Goal: Download file/media

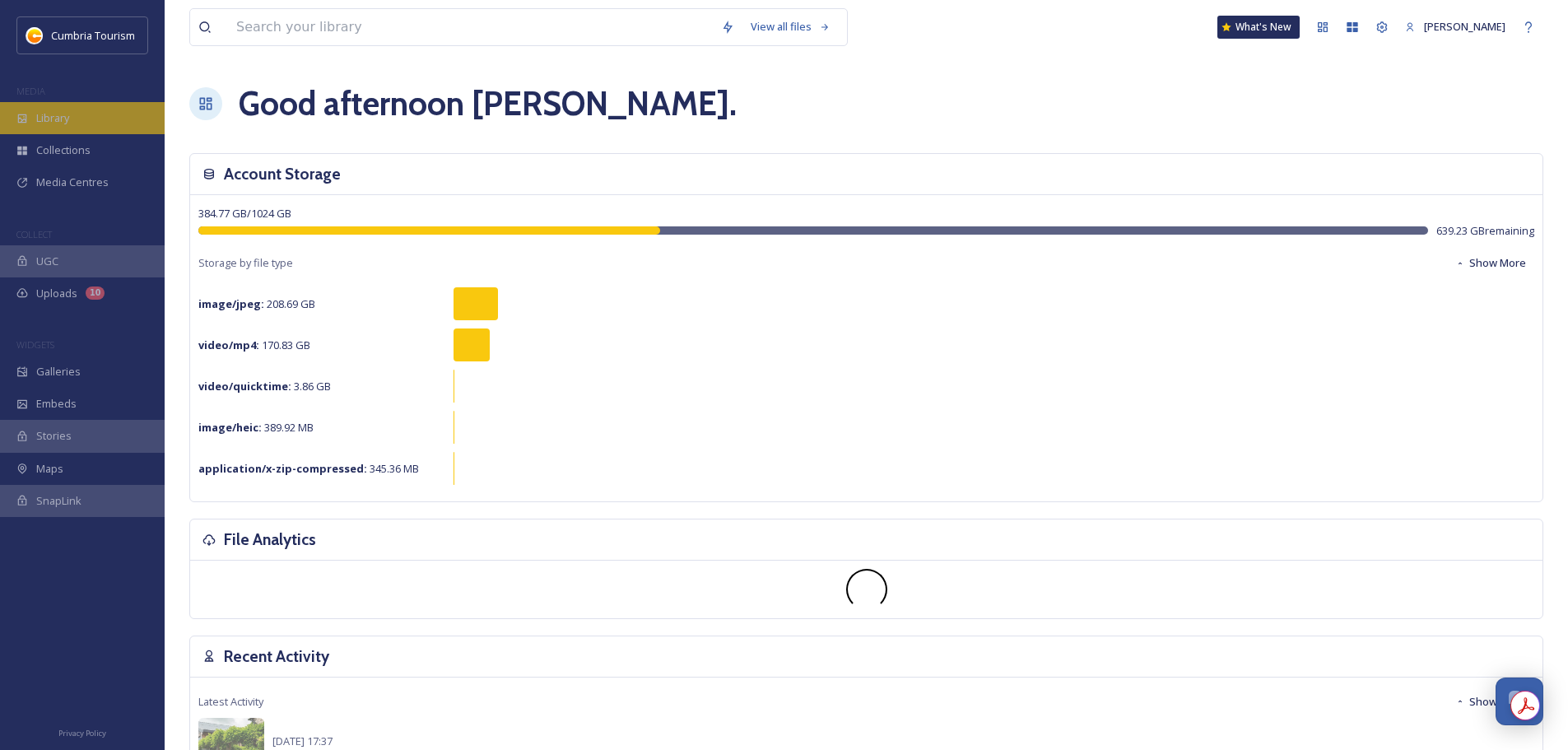
click at [123, 121] on div "Library" at bounding box center [82, 118] width 165 height 32
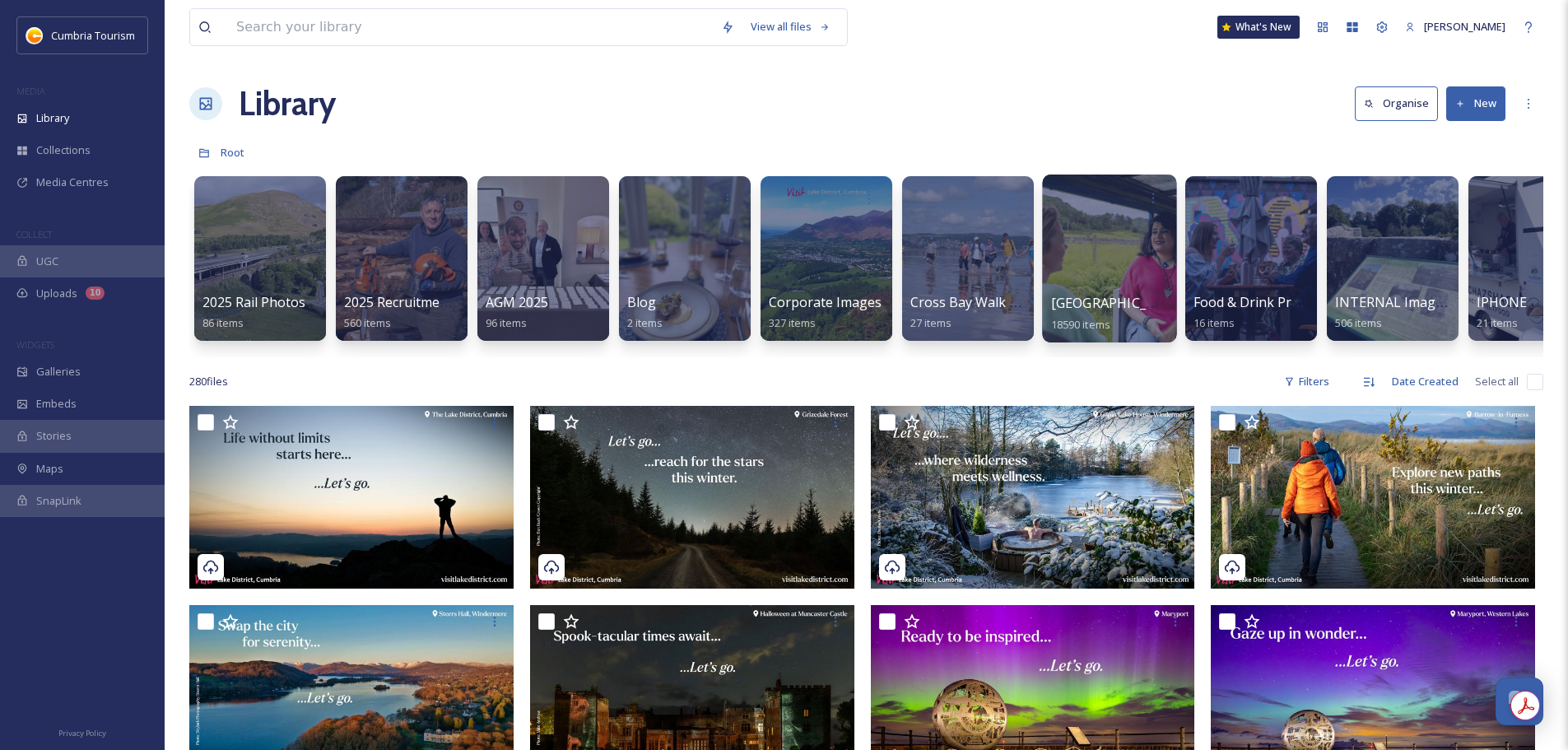
click at [1099, 304] on span "[GEOGRAPHIC_DATA]" at bounding box center [1119, 302] width 135 height 18
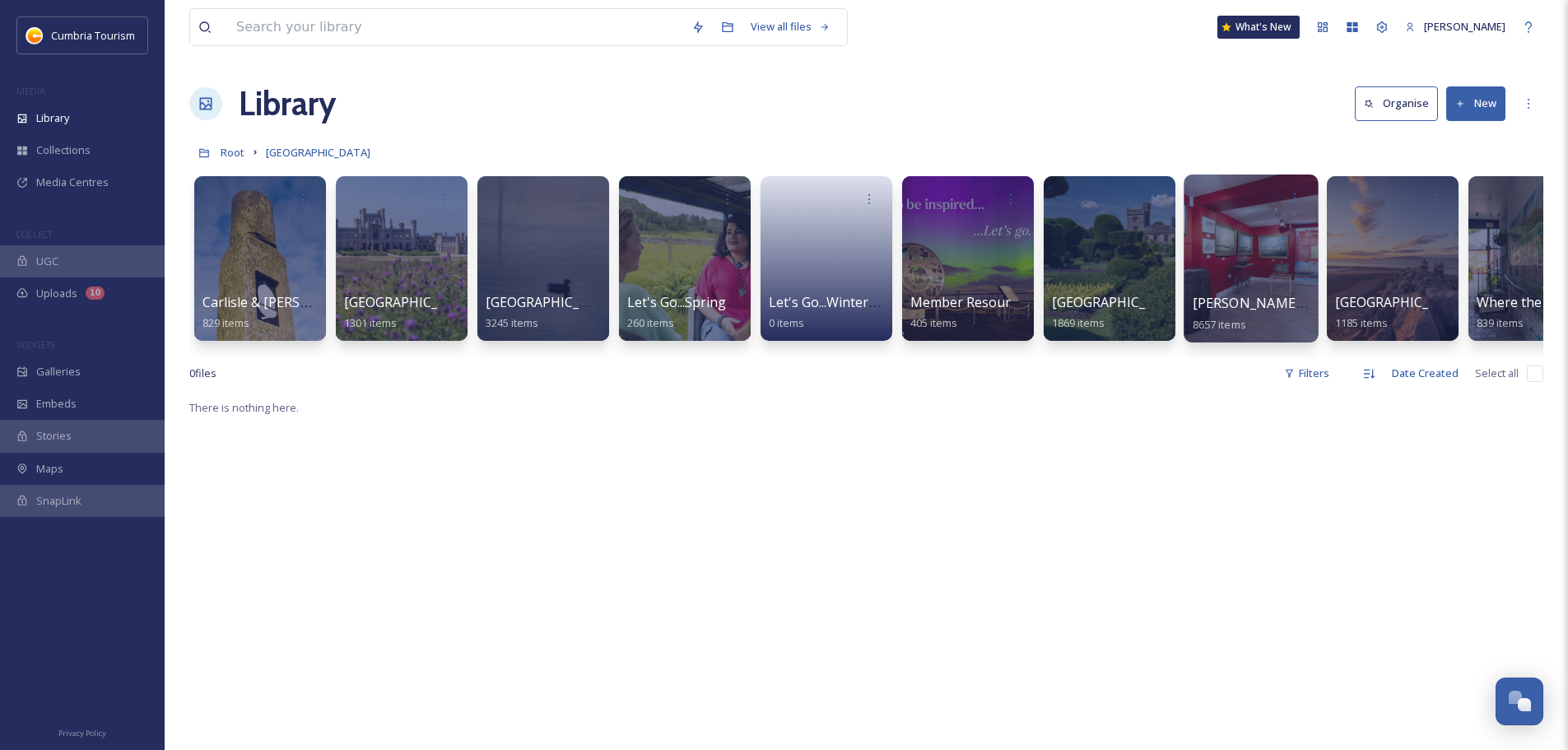
click at [1301, 296] on span "[PERSON_NAME] Uploads" at bounding box center [1273, 302] width 163 height 18
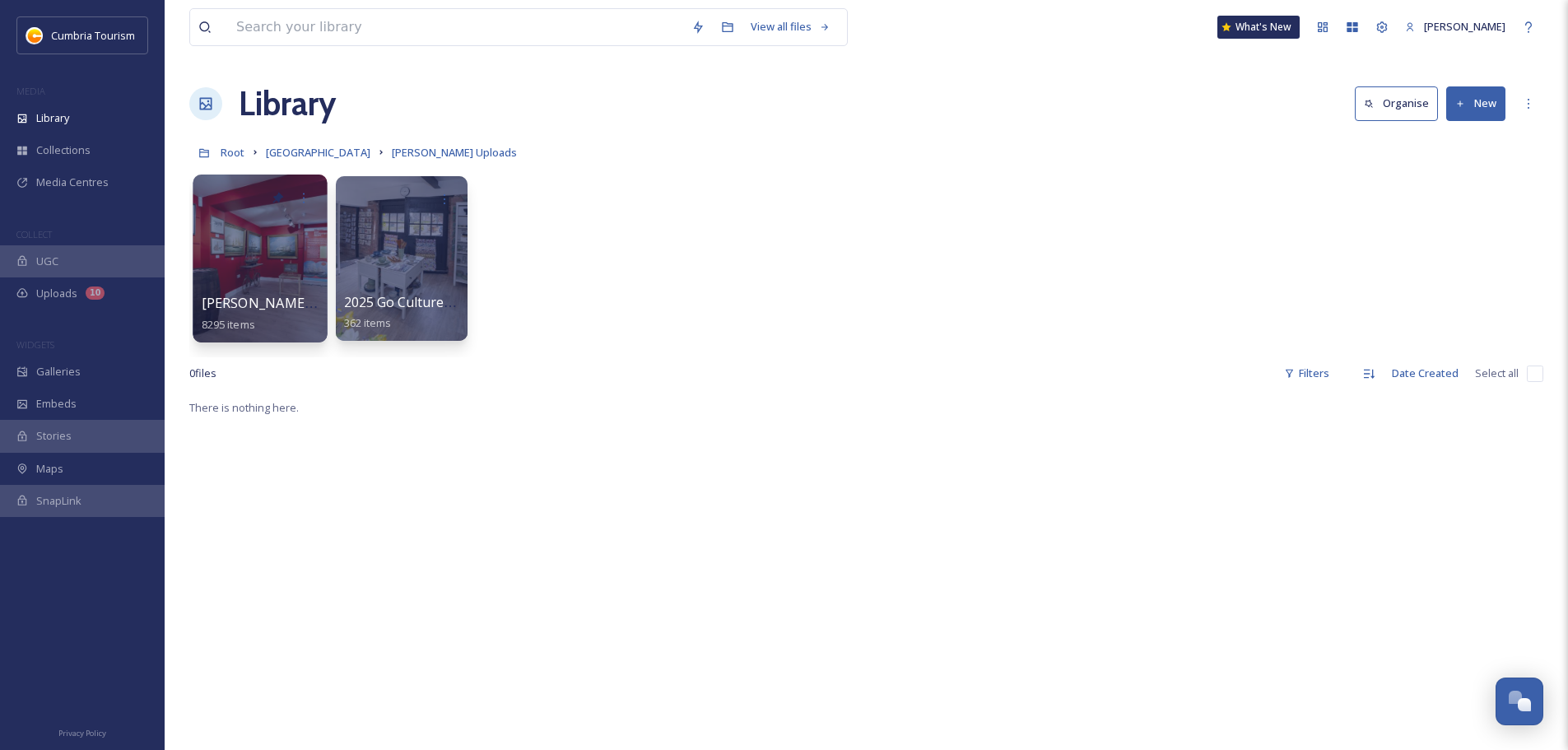
click at [267, 311] on span "[PERSON_NAME] Uploads - [DATE]" at bounding box center [312, 302] width 219 height 18
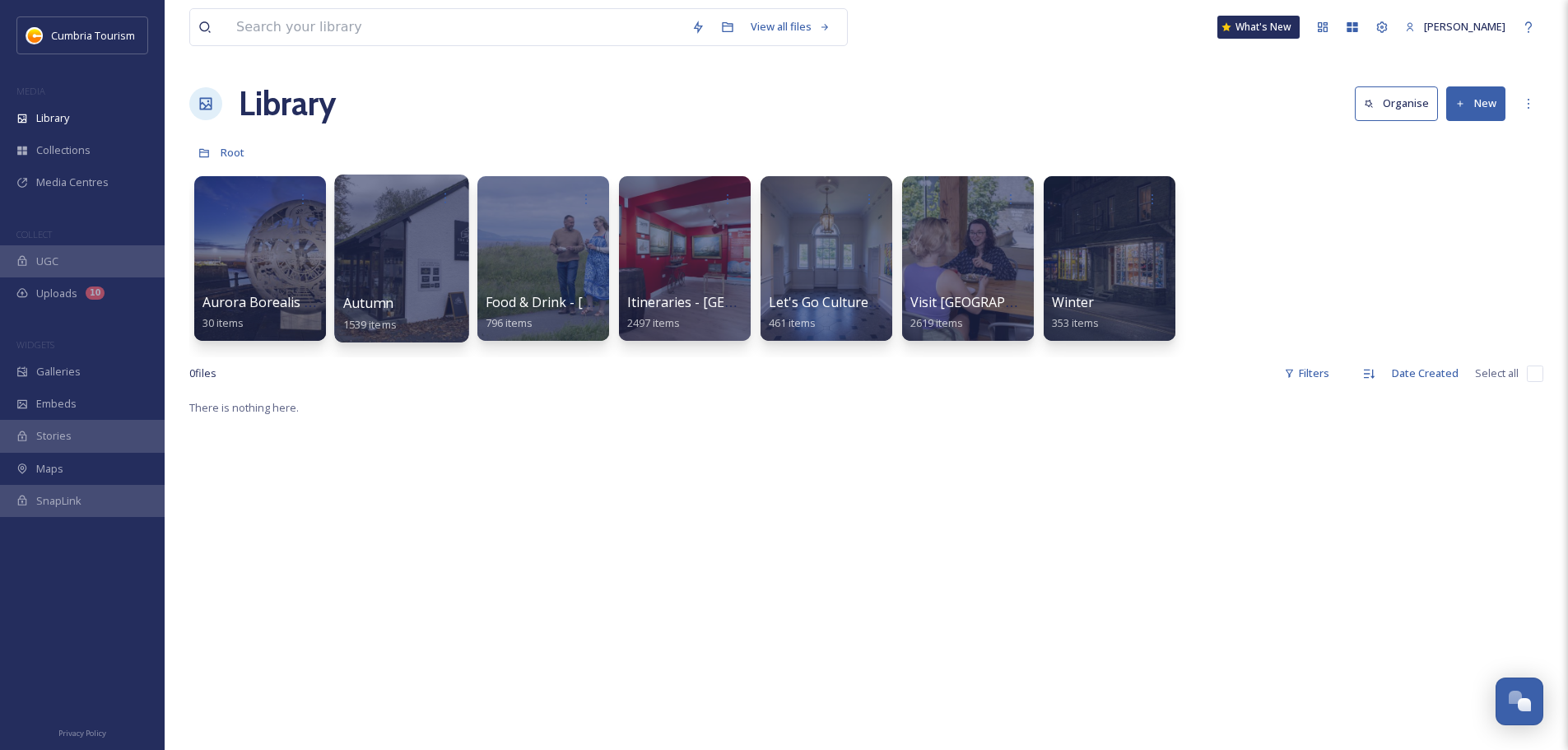
click at [376, 304] on span "Autumn" at bounding box center [368, 302] width 51 height 18
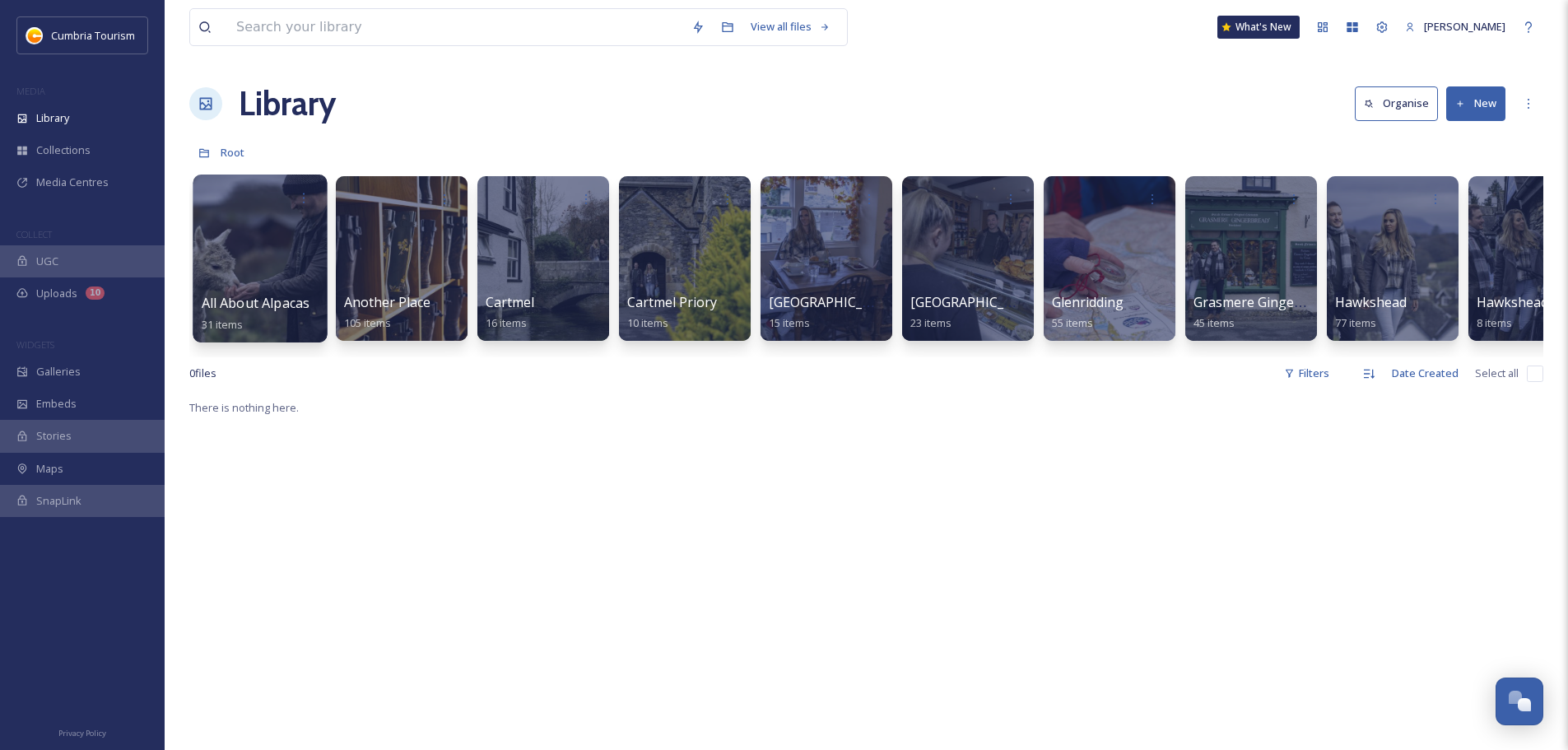
click at [291, 305] on span "All About Alpacas" at bounding box center [256, 302] width 109 height 18
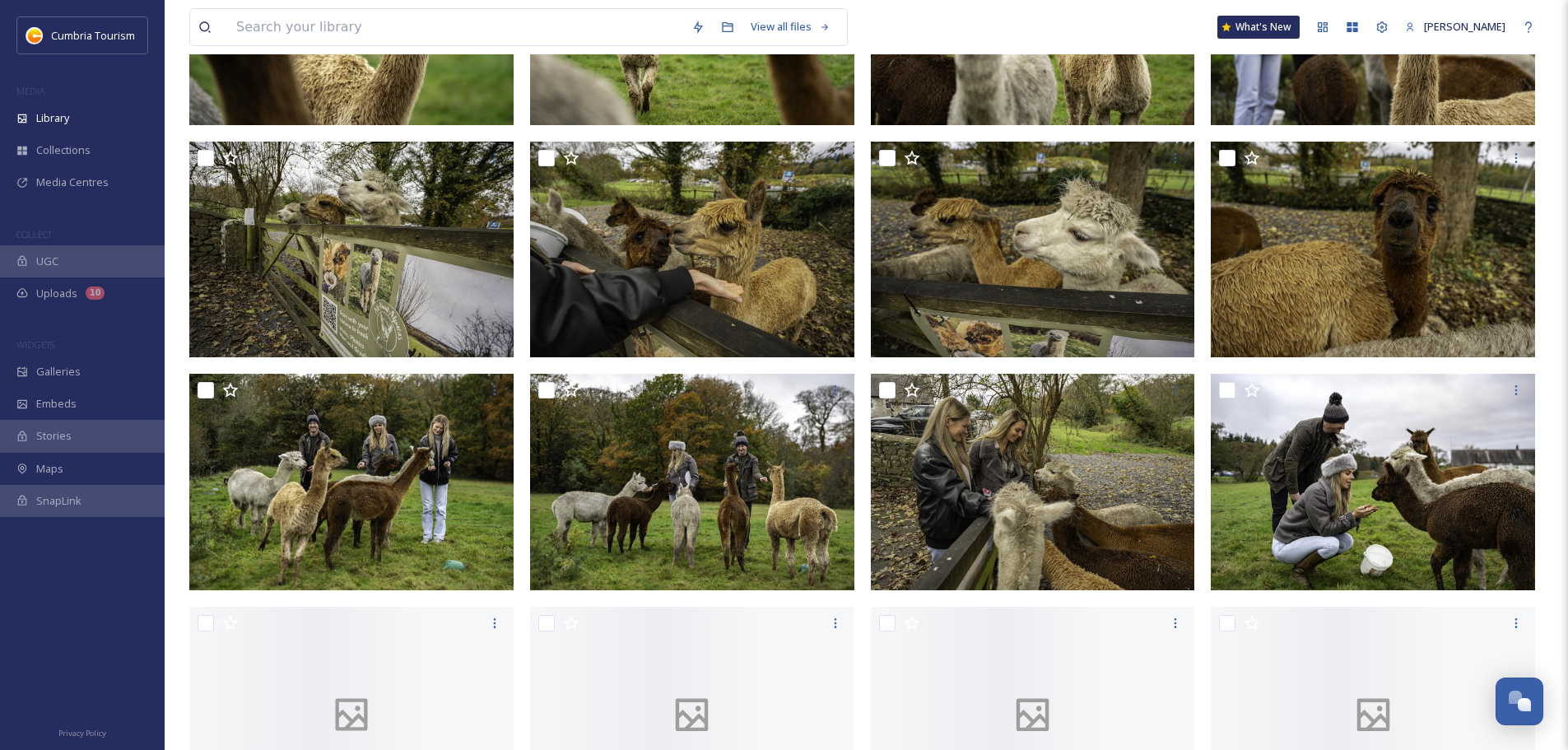
scroll to position [329, 0]
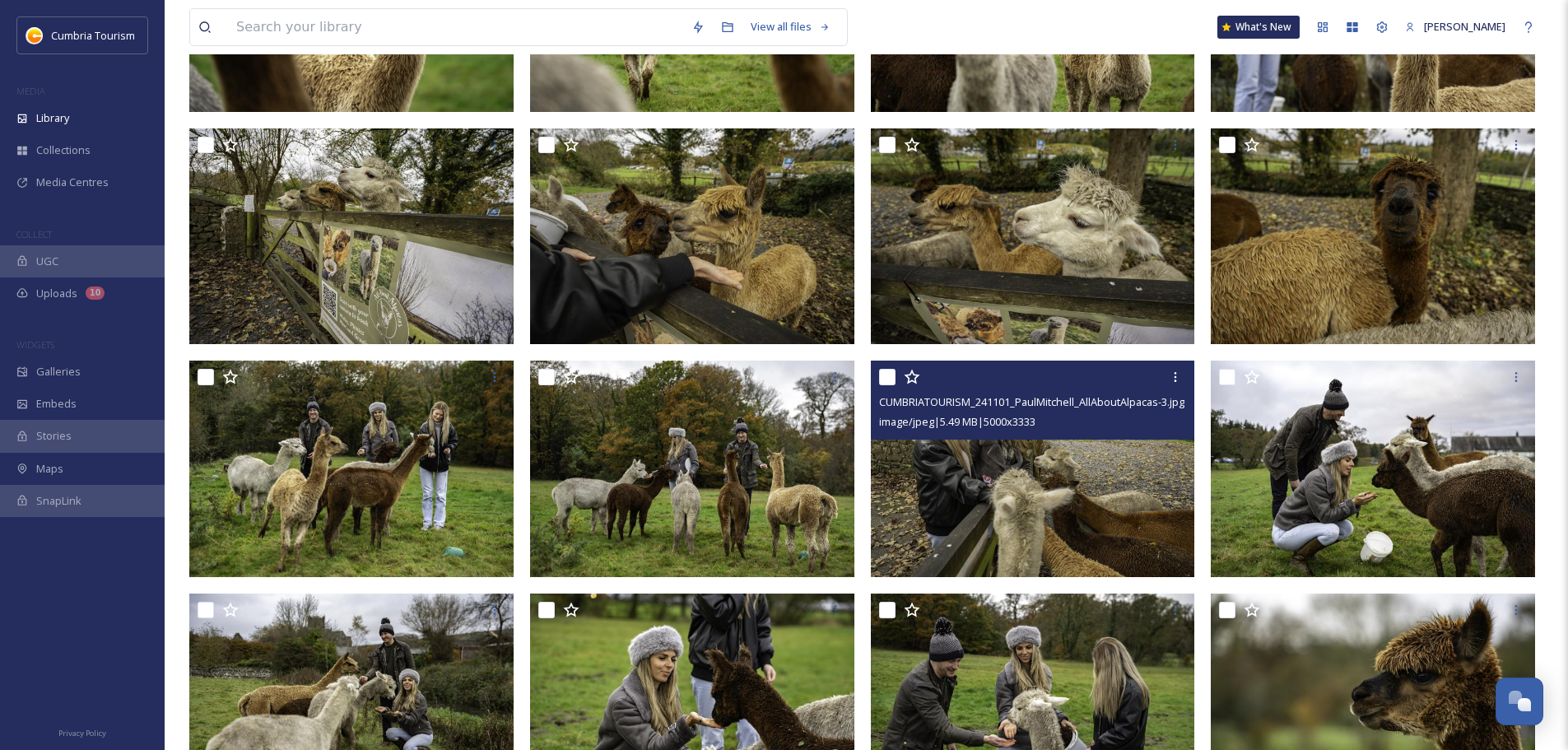
click at [1128, 475] on img at bounding box center [1032, 468] width 324 height 216
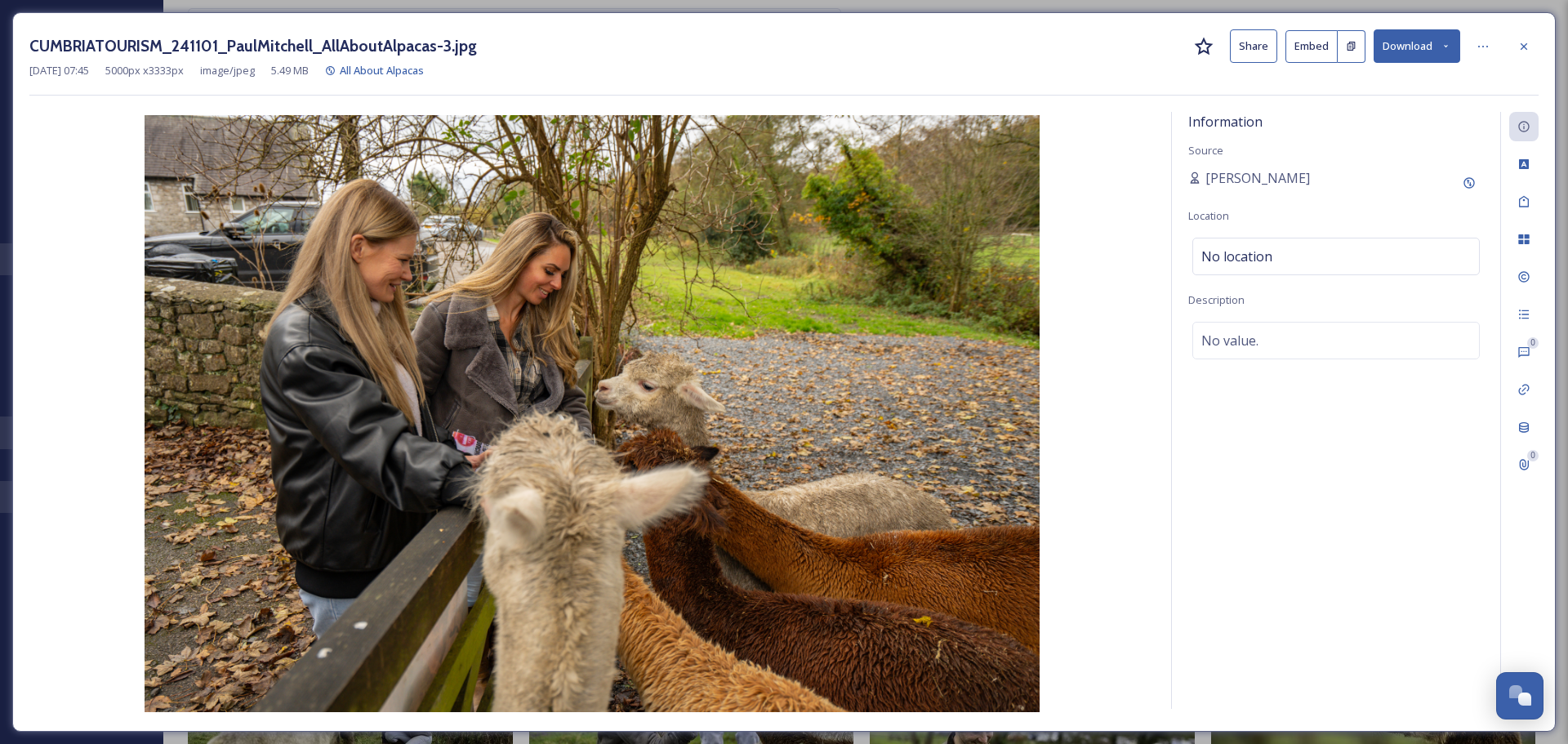
click at [1400, 57] on button "Download" at bounding box center [1417, 45] width 87 height 33
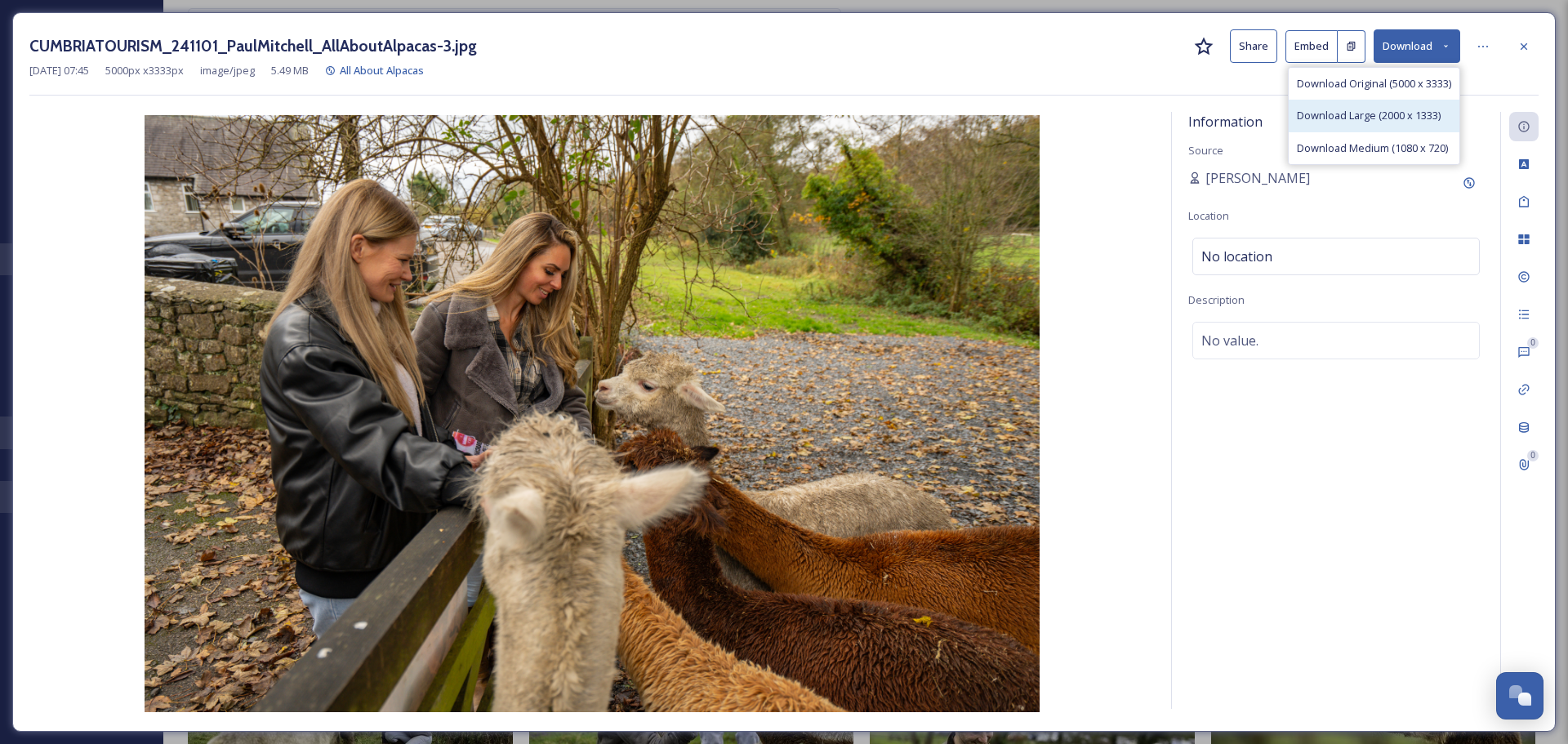
click at [1394, 114] on span "Download Large (2000 x 1333)" at bounding box center [1368, 115] width 144 height 15
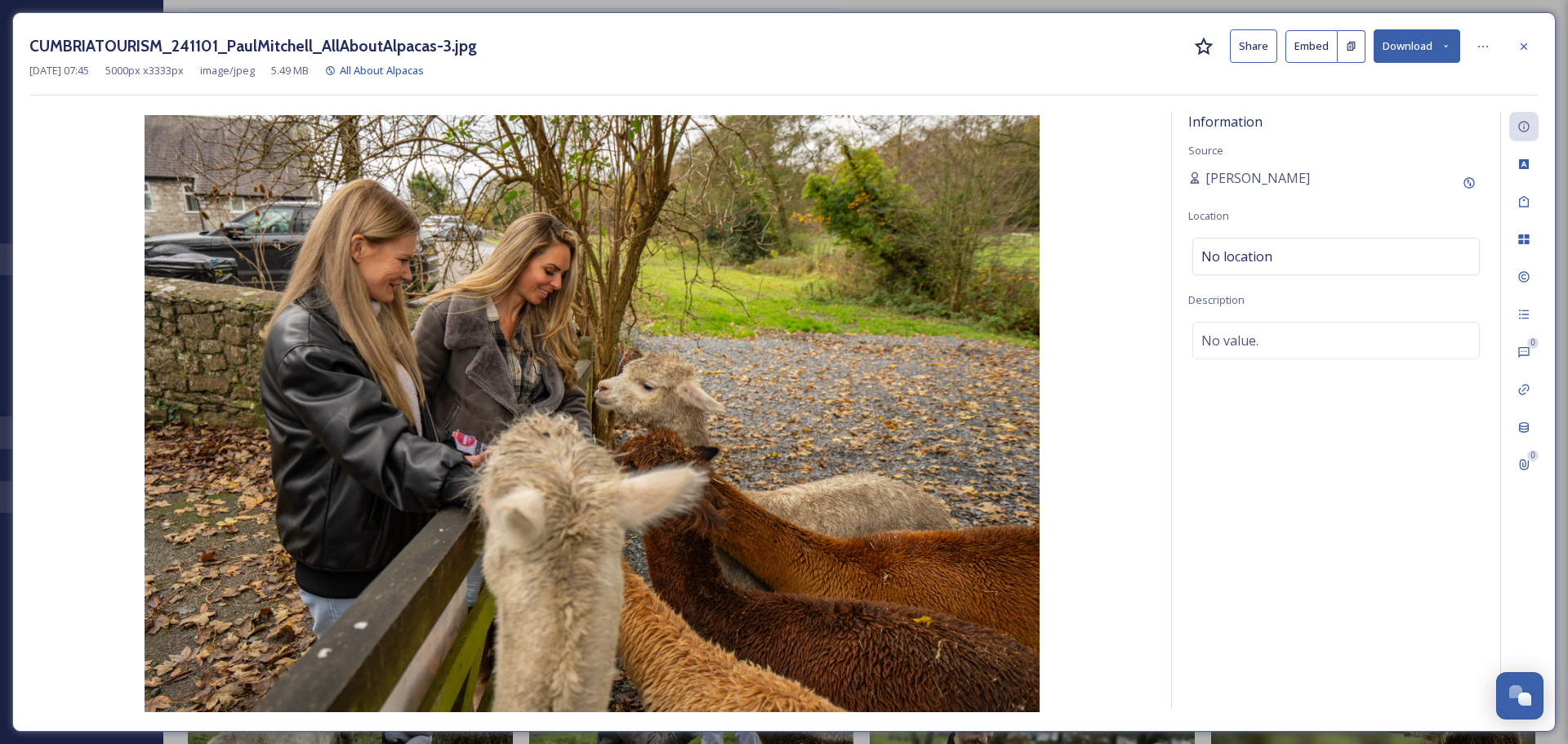
click at [1536, 45] on div at bounding box center [1523, 46] width 29 height 29
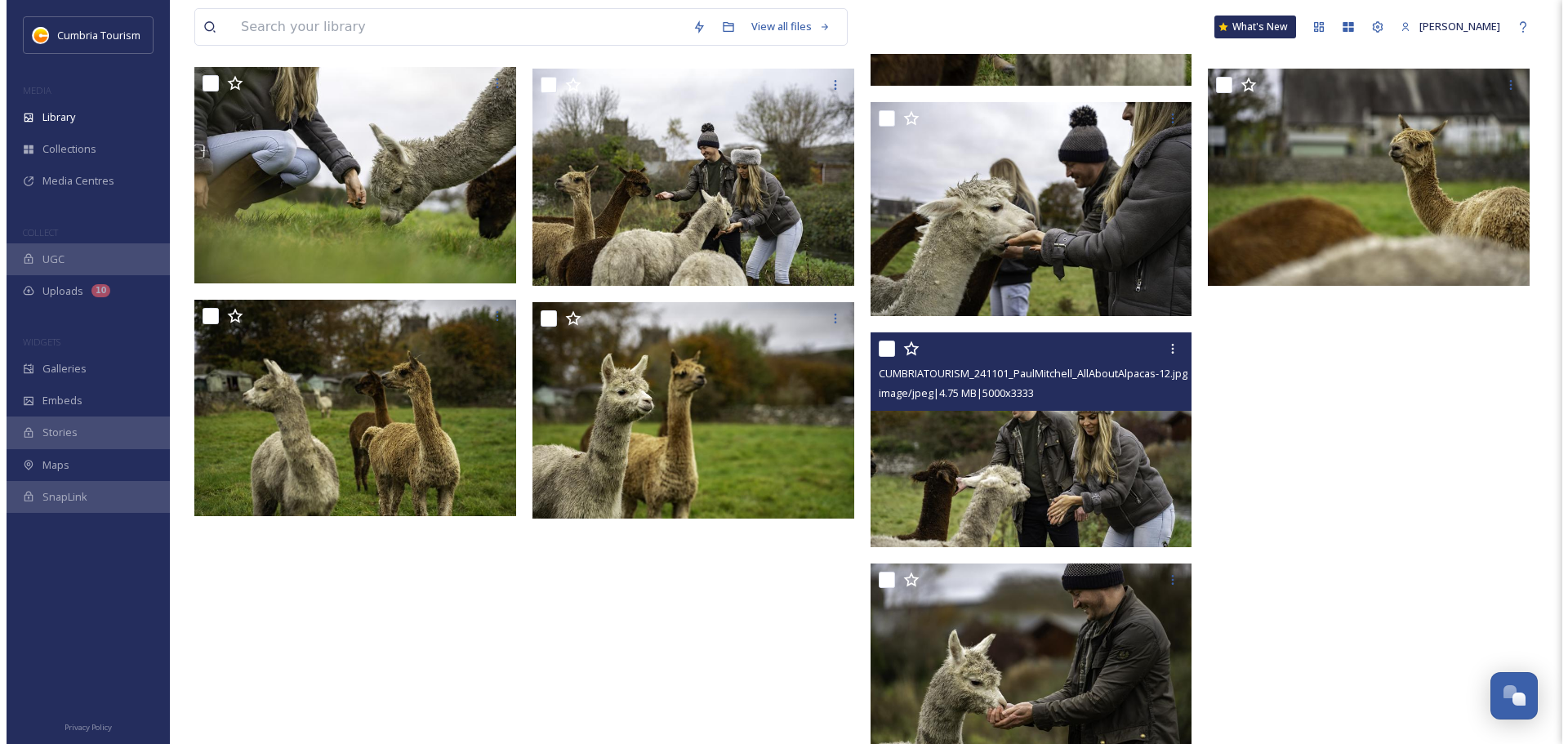
scroll to position [1550, 0]
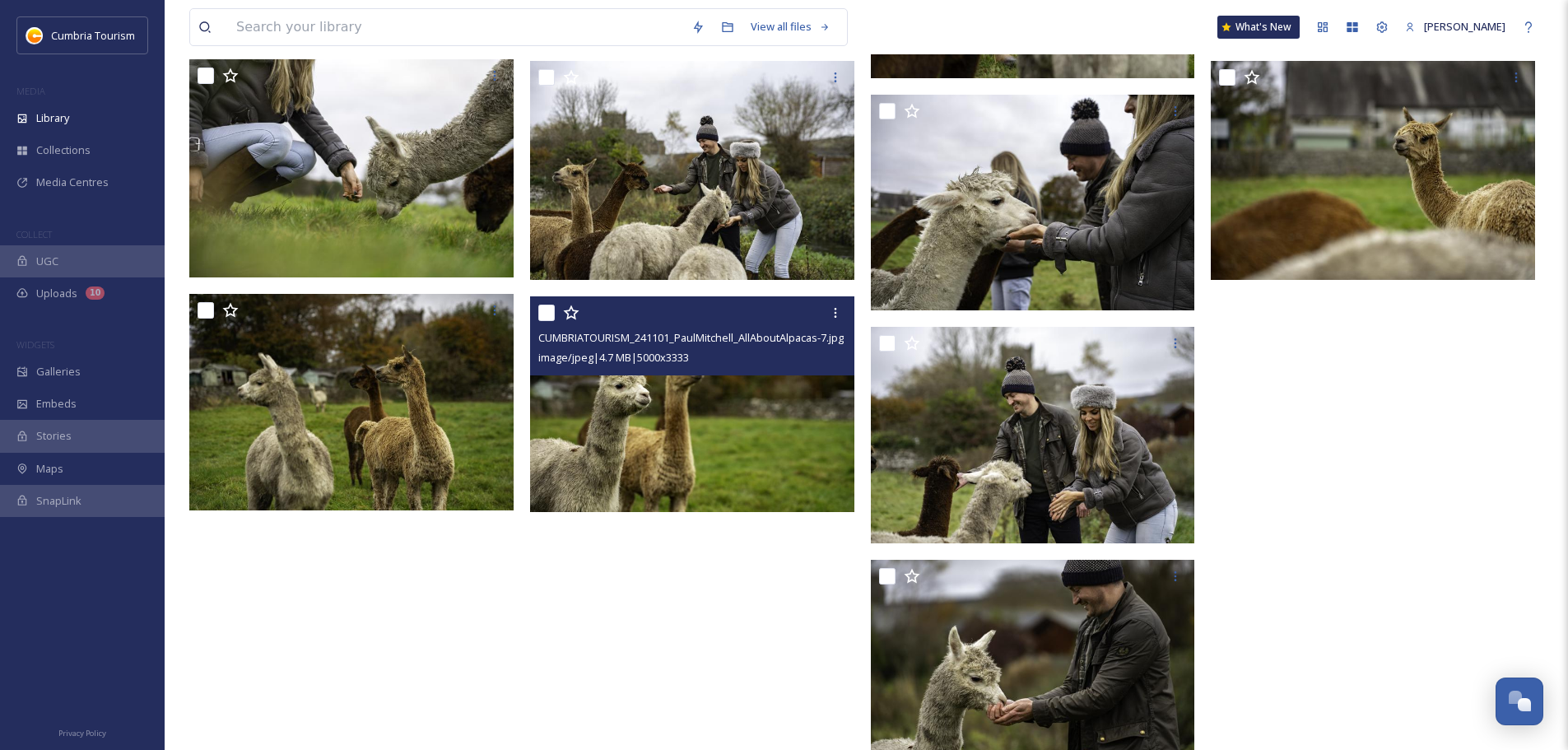
click at [694, 400] on img at bounding box center [692, 403] width 324 height 216
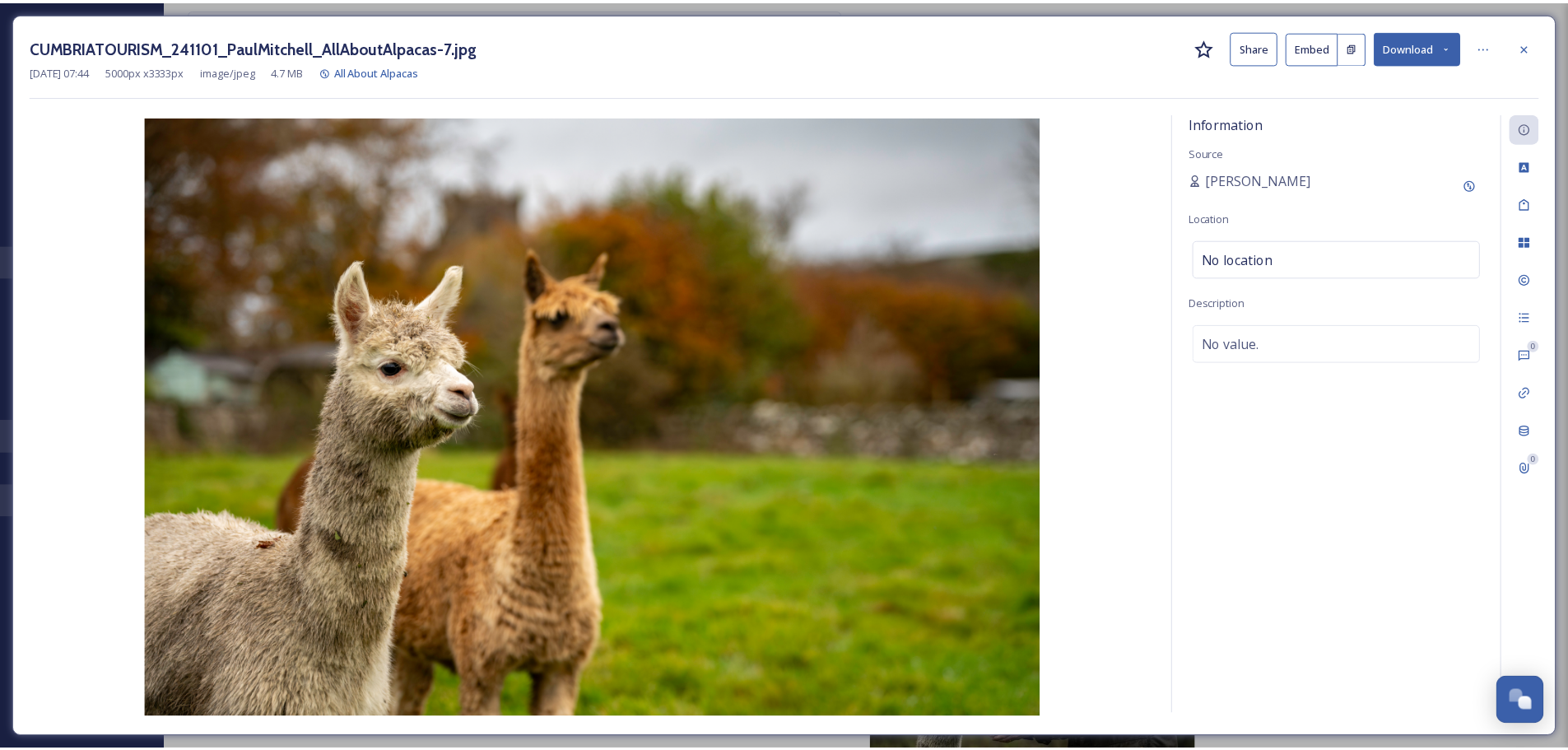
scroll to position [1574, 0]
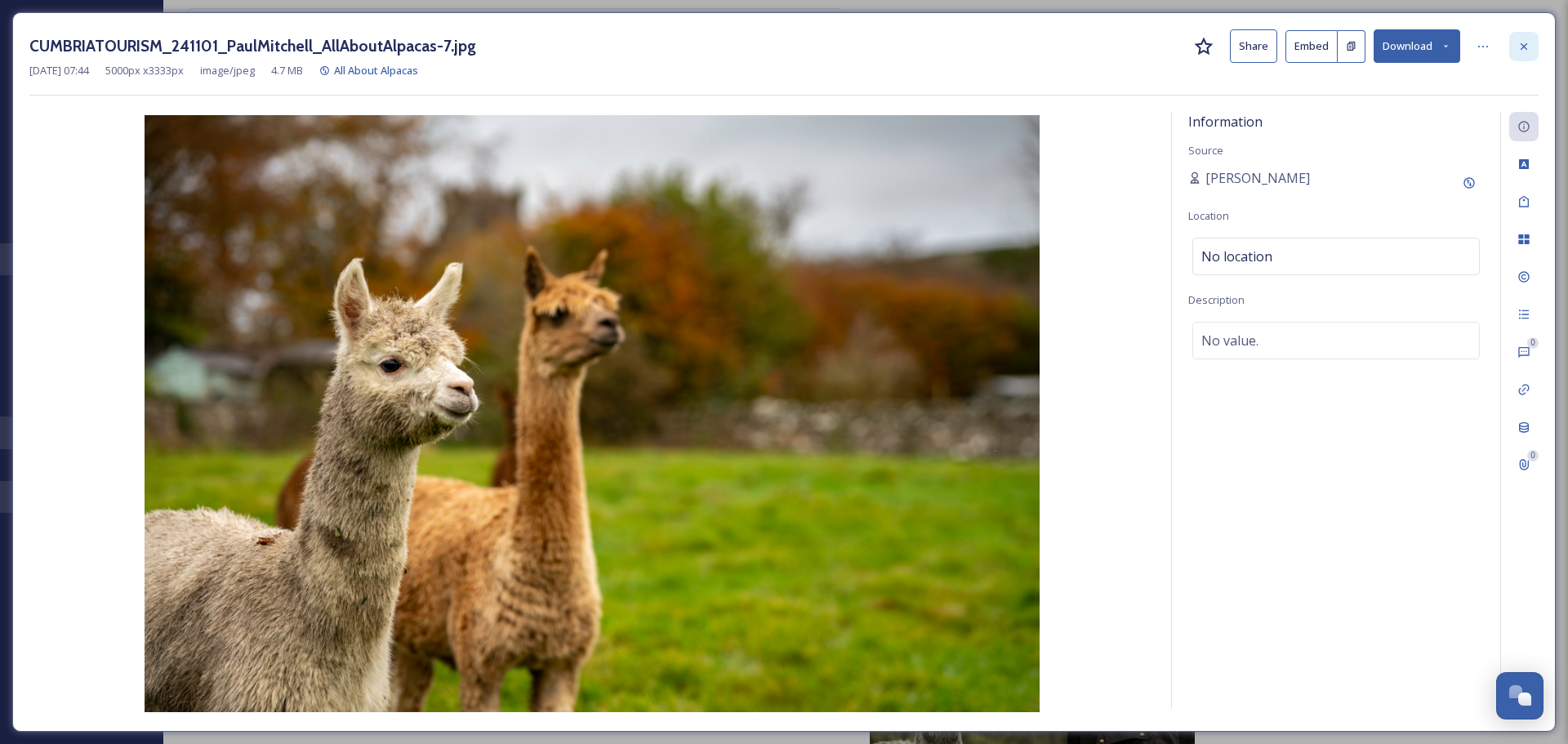
click at [1526, 42] on icon at bounding box center [1524, 46] width 13 height 13
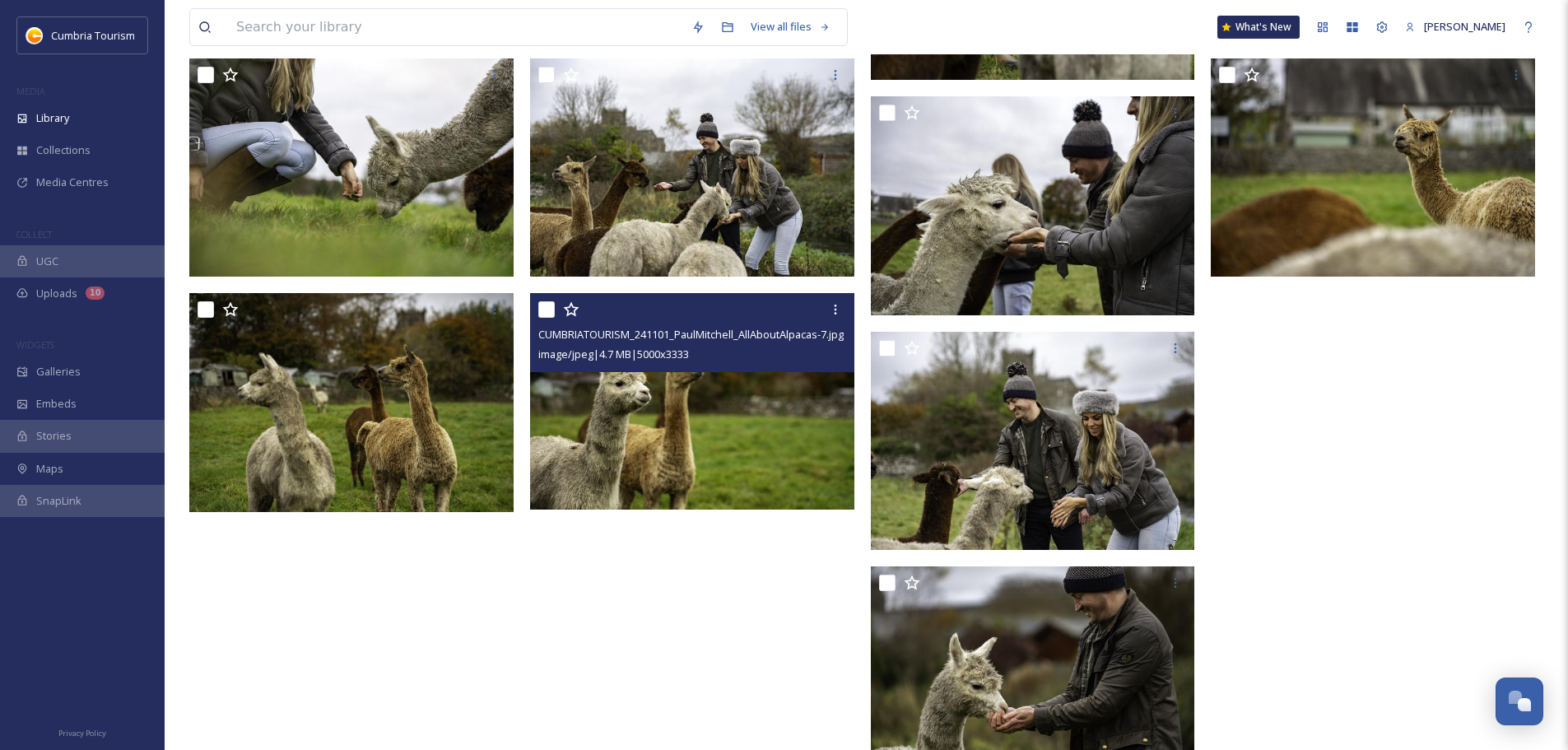
scroll to position [6461, 0]
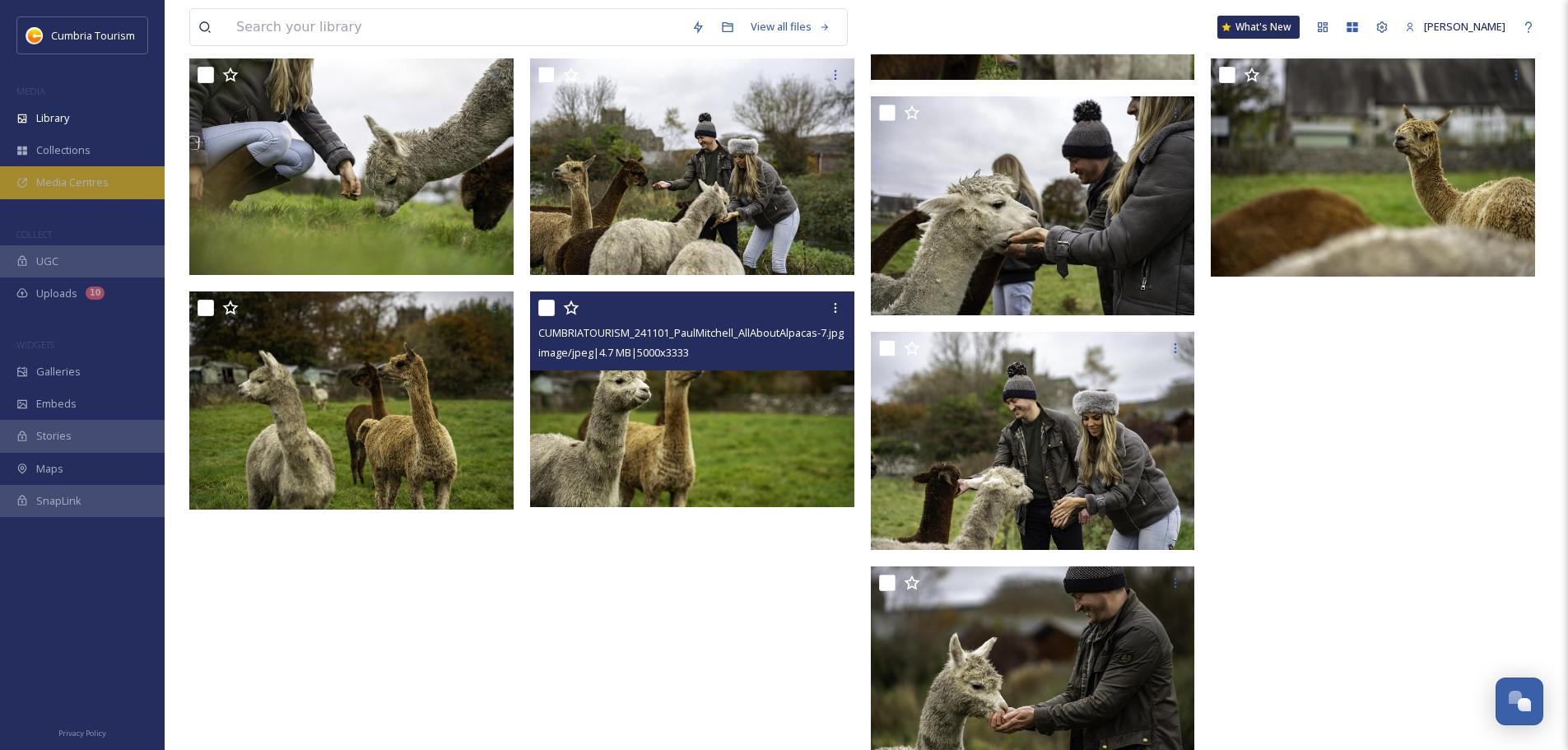
click at [80, 178] on span "Media Centres" at bounding box center [72, 182] width 72 height 15
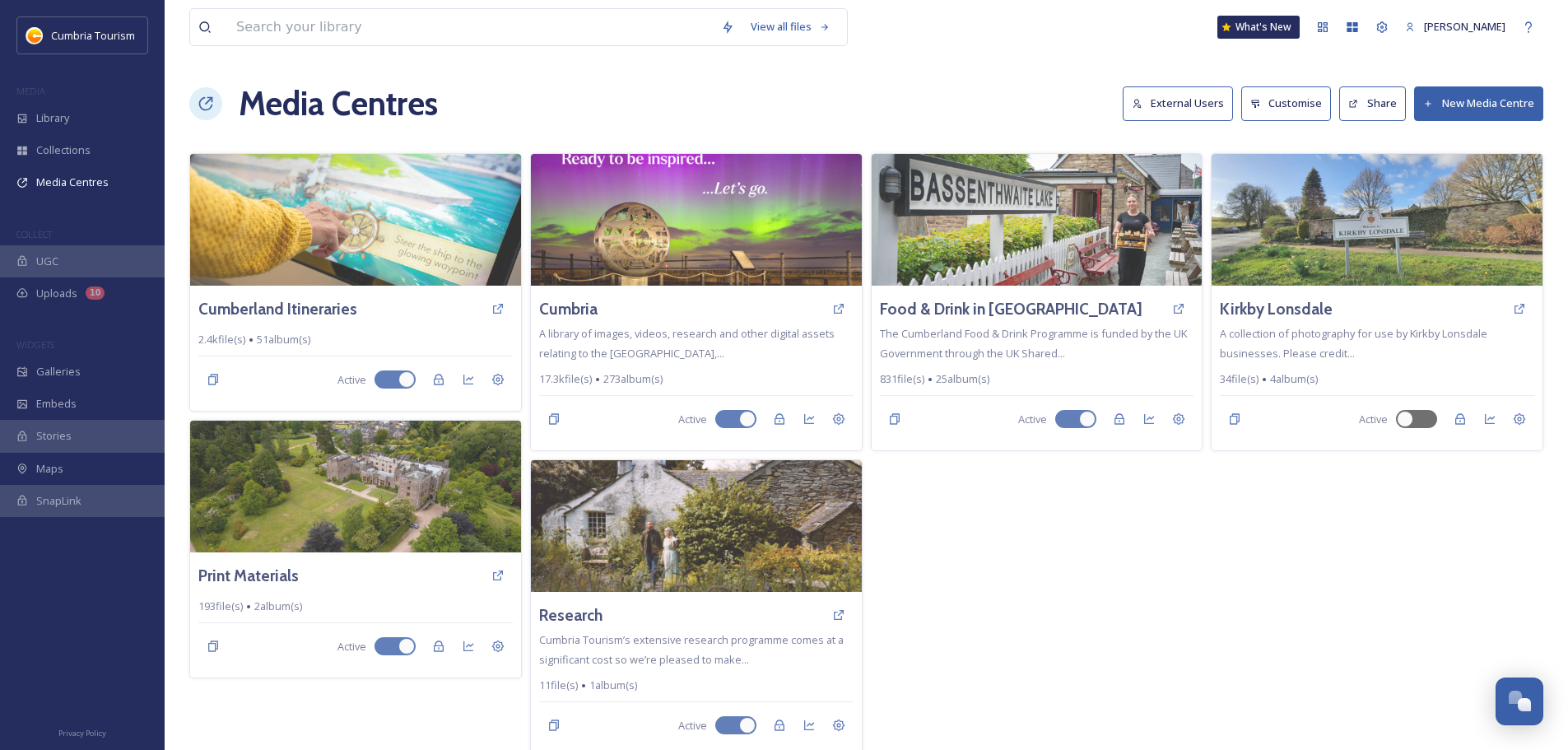
click at [1190, 95] on button "External Users" at bounding box center [1178, 103] width 111 height 33
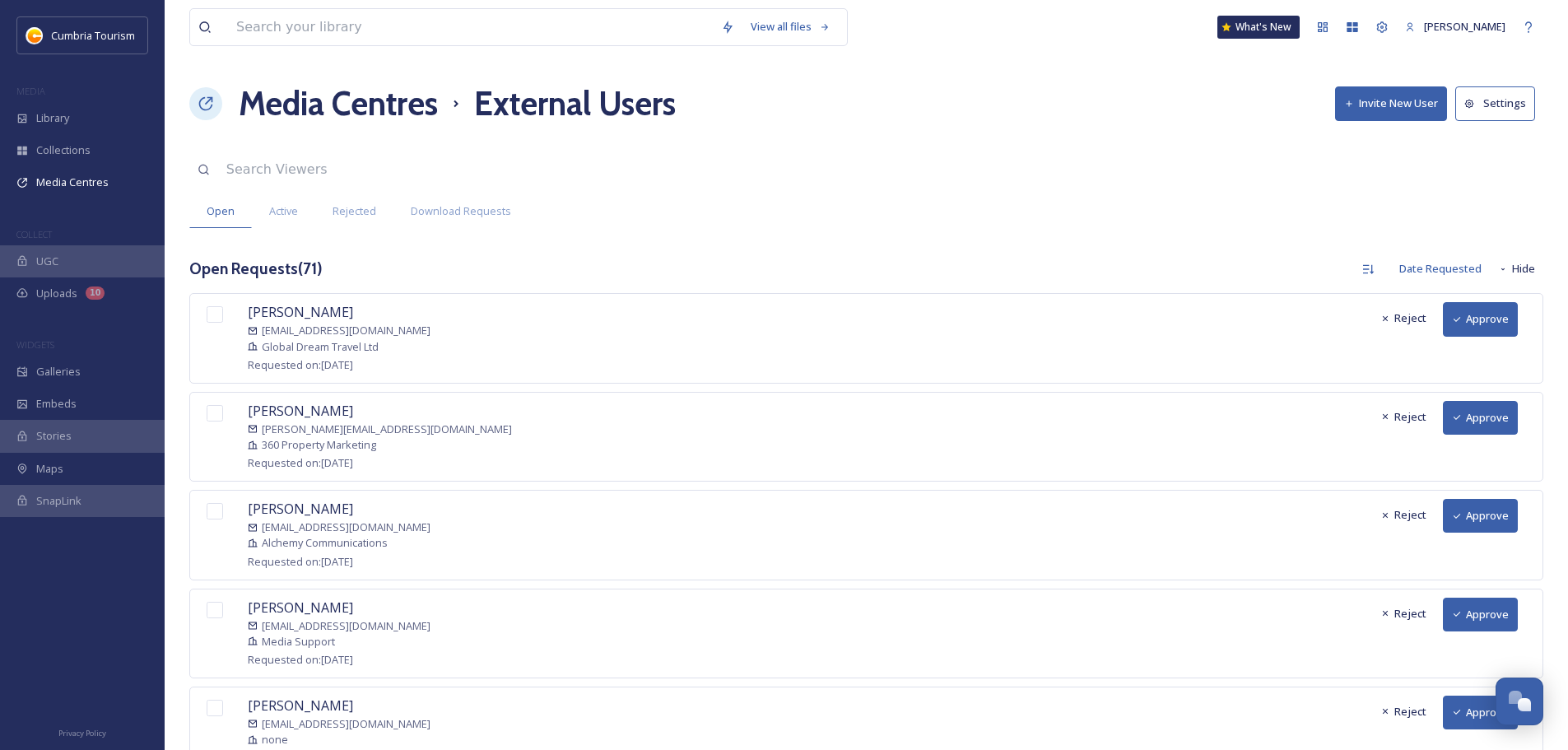
click at [1477, 416] on button "Approve" at bounding box center [1479, 416] width 75 height 33
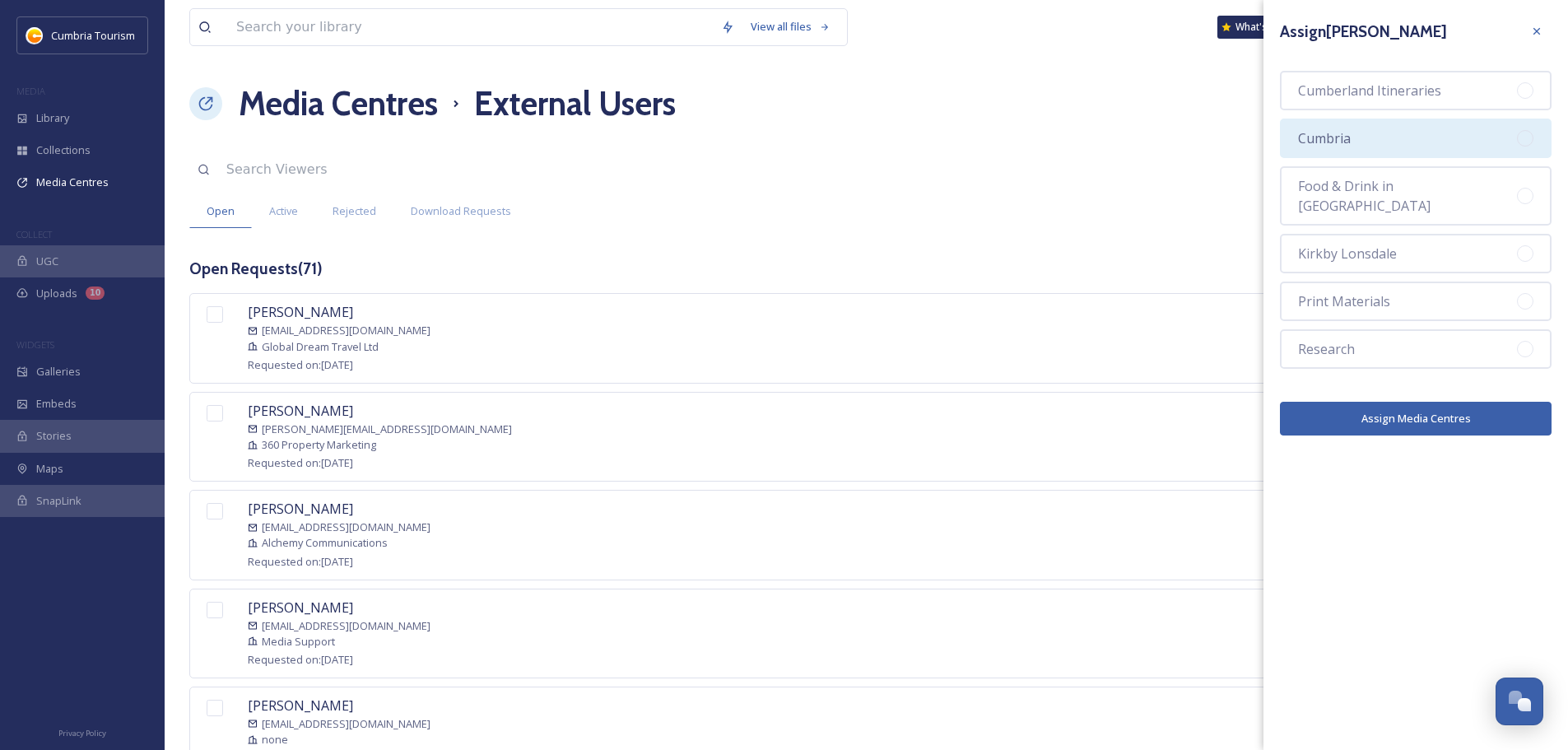
click at [1382, 124] on div "Cumbria" at bounding box center [1415, 137] width 272 height 39
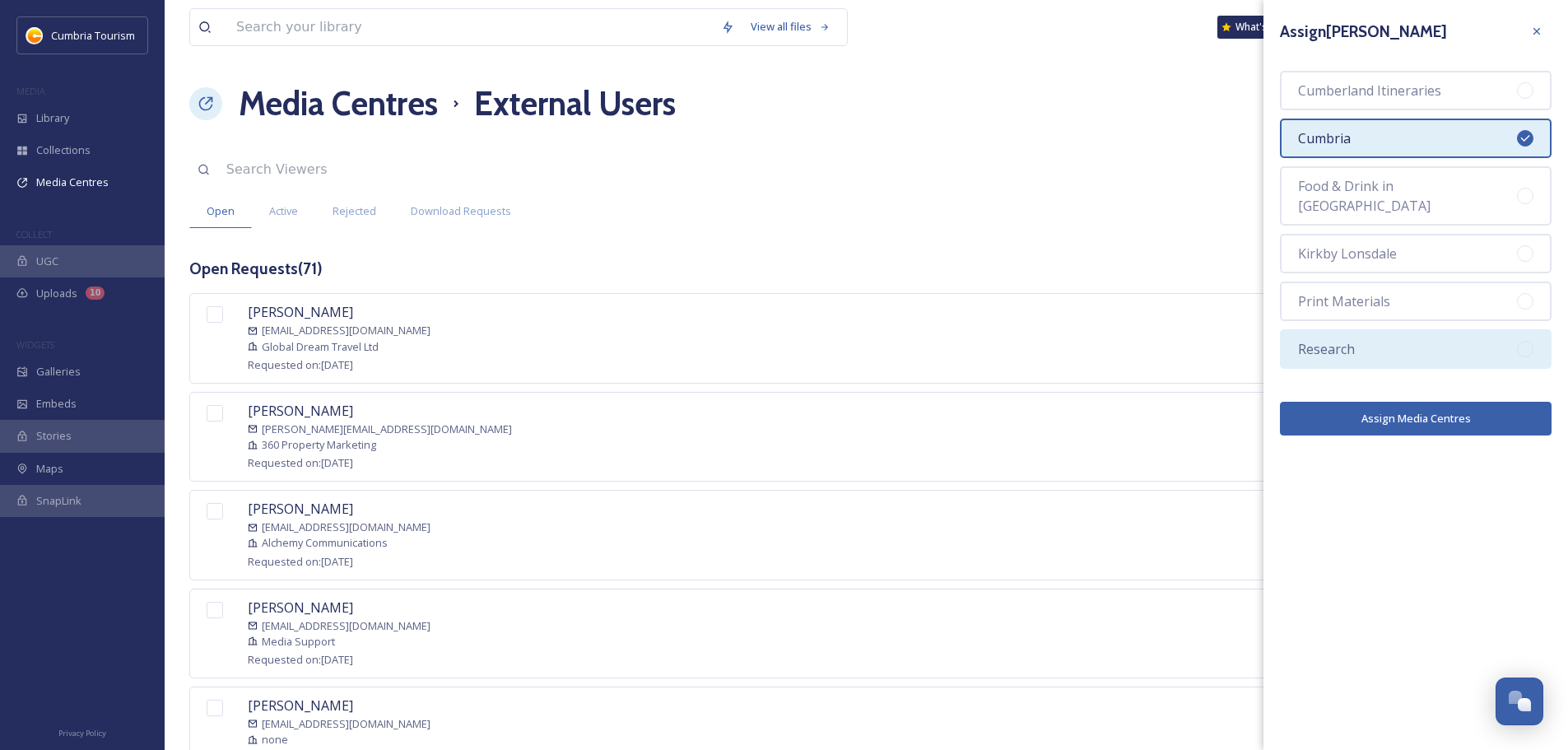
click at [1408, 329] on div "Research" at bounding box center [1415, 348] width 272 height 39
click at [1431, 401] on button "Assign Media Centres" at bounding box center [1415, 417] width 272 height 33
